Goal: Navigation & Orientation: Find specific page/section

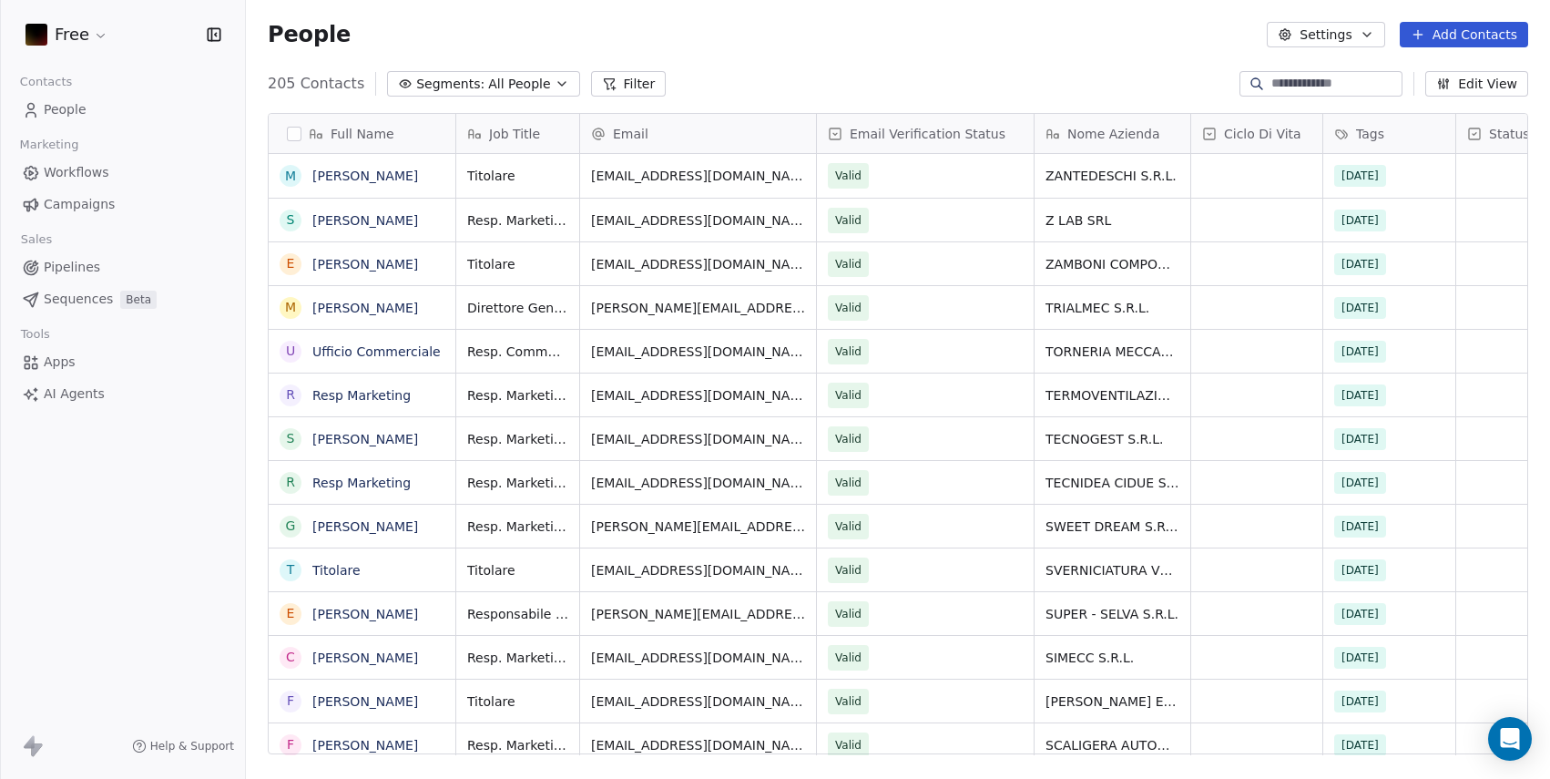
scroll to position [672, 1290]
